Goal: Task Accomplishment & Management: Manage account settings

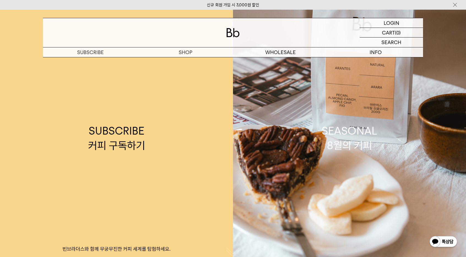
click at [456, 4] on img at bounding box center [456, 5] width 6 height 6
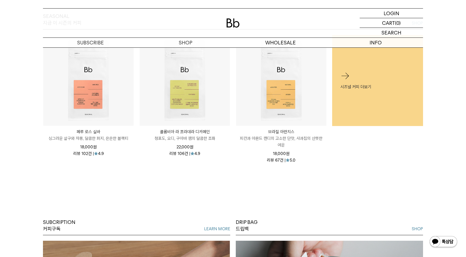
scroll to position [289, 0]
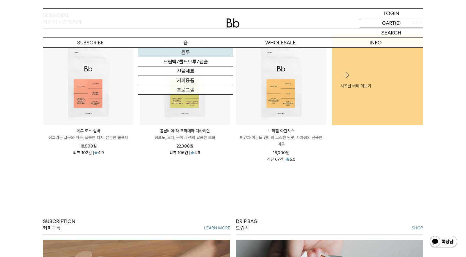
click at [189, 51] on link "원두" at bounding box center [185, 52] width 95 height 9
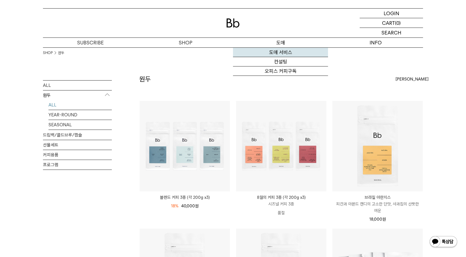
click at [285, 51] on link "도매 서비스" at bounding box center [280, 52] width 95 height 9
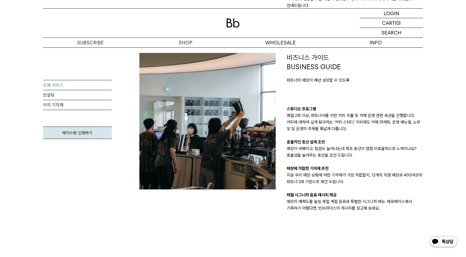
scroll to position [473, 0]
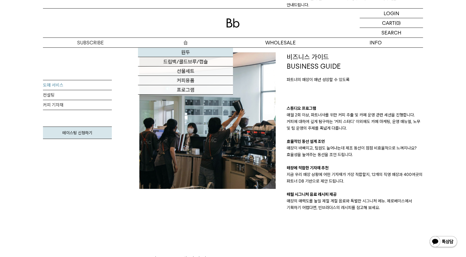
click at [185, 51] on link "원두" at bounding box center [185, 52] width 95 height 9
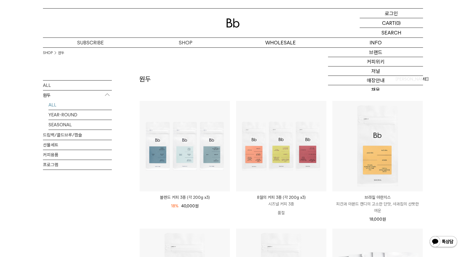
click at [383, 12] on div "LOGIN 로그인" at bounding box center [391, 13] width 63 height 9
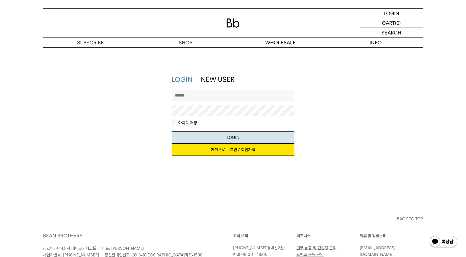
click at [235, 151] on link "카카오로 로그인 / 회원가입" at bounding box center [233, 150] width 123 height 12
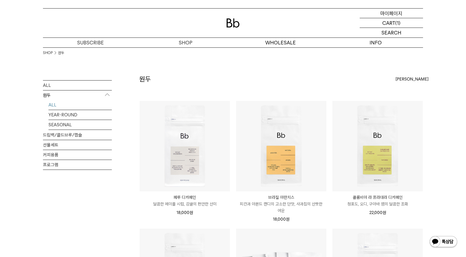
click at [392, 15] on p "마이페이지" at bounding box center [392, 13] width 22 height 9
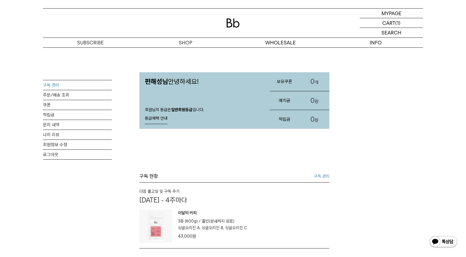
click at [52, 86] on link "구독 관리" at bounding box center [77, 85] width 69 height 10
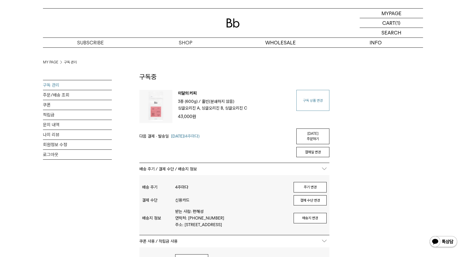
click at [328, 101] on link "구독 상품 변경" at bounding box center [313, 100] width 33 height 21
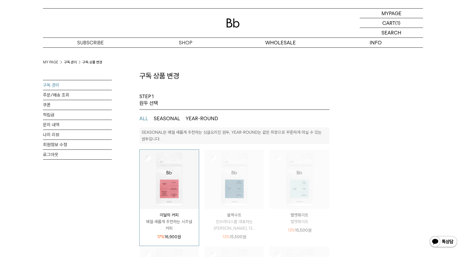
select select "**"
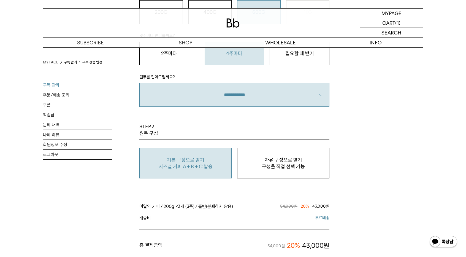
scroll to position [399, 0]
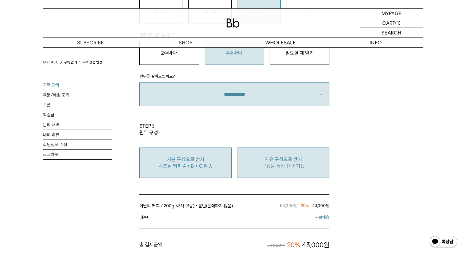
click at [284, 163] on p "구성을 직접 선택 가능" at bounding box center [283, 166] width 86 height 7
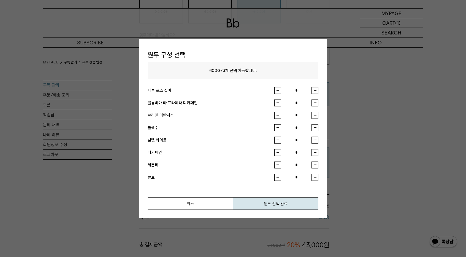
click at [317, 117] on button "button" at bounding box center [315, 115] width 7 height 7
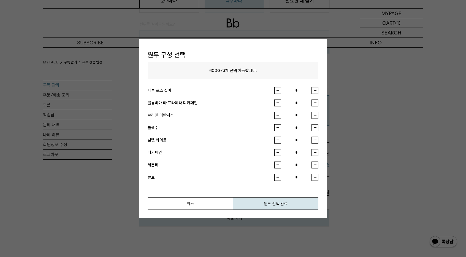
scroll to position [451, 0]
click at [319, 156] on div "원두 구성 선택 600G / 3 개 선택 가능합니다. 페루 로스 실바 * 콜롬비아 라 프라데라 디카페인 * 브라질 아란치스 * *" at bounding box center [232, 128] width 187 height 179
click at [318, 155] on button "button" at bounding box center [315, 152] width 7 height 7
click at [278, 115] on button "button" at bounding box center [278, 115] width 7 height 7
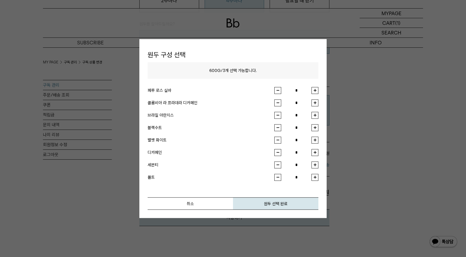
type input "*"
click at [315, 152] on button "button" at bounding box center [315, 152] width 7 height 7
click at [278, 153] on button "button" at bounding box center [278, 152] width 7 height 7
type input "*"
click at [188, 203] on button "취소" at bounding box center [190, 203] width 85 height 12
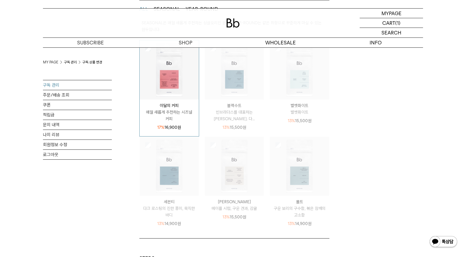
scroll to position [59, 0]
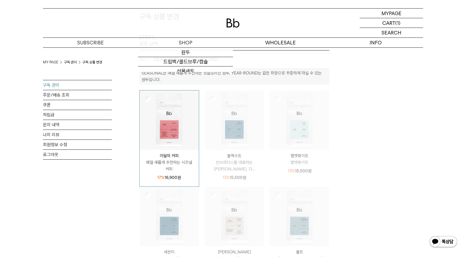
click at [237, 21] on img at bounding box center [233, 22] width 13 height 9
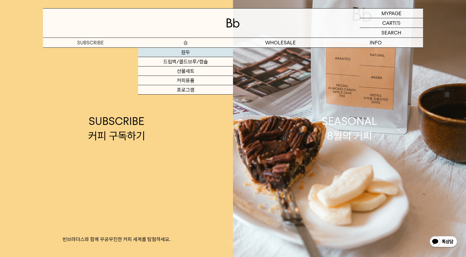
click at [188, 50] on link "원두" at bounding box center [185, 52] width 95 height 9
